Goal: Check status

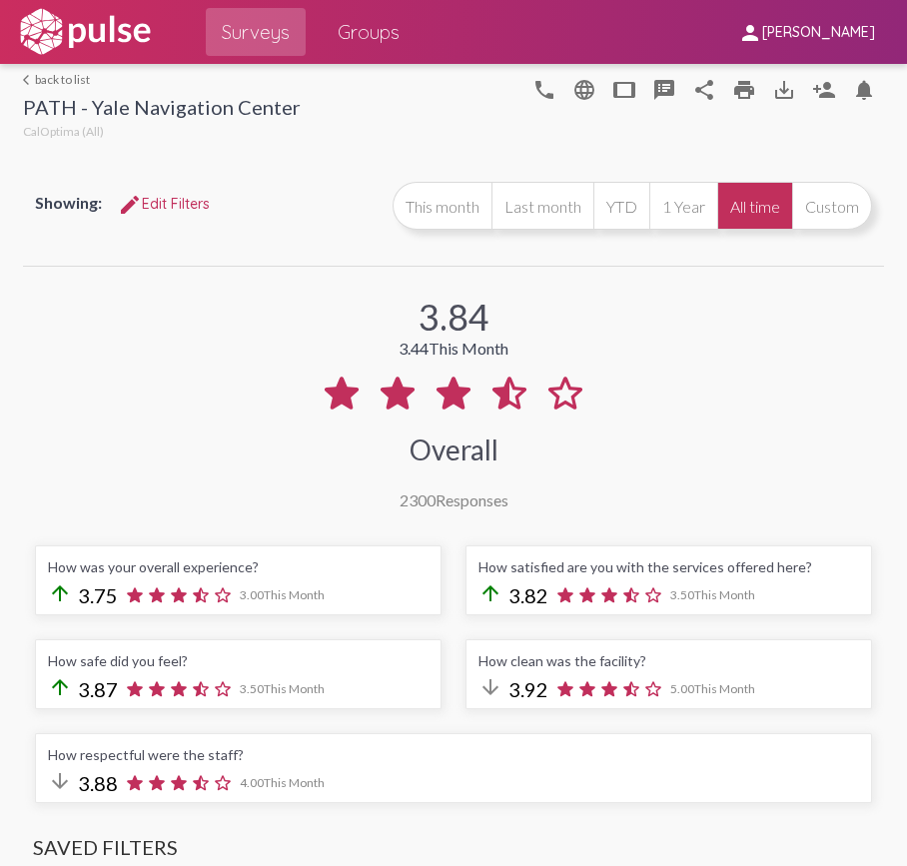
select select "Positive"
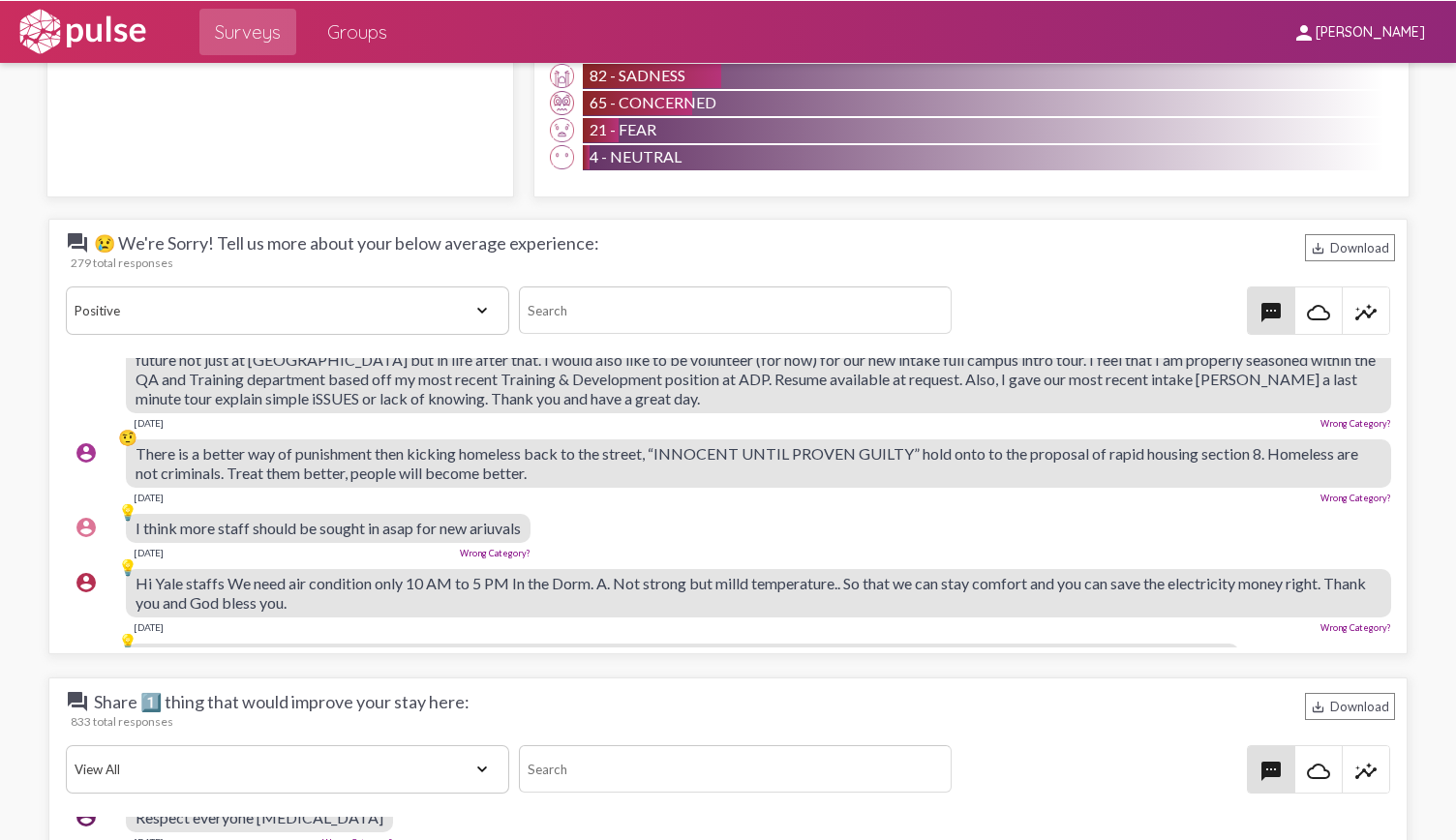
scroll to position [1862, 0]
